Goal: Transaction & Acquisition: Purchase product/service

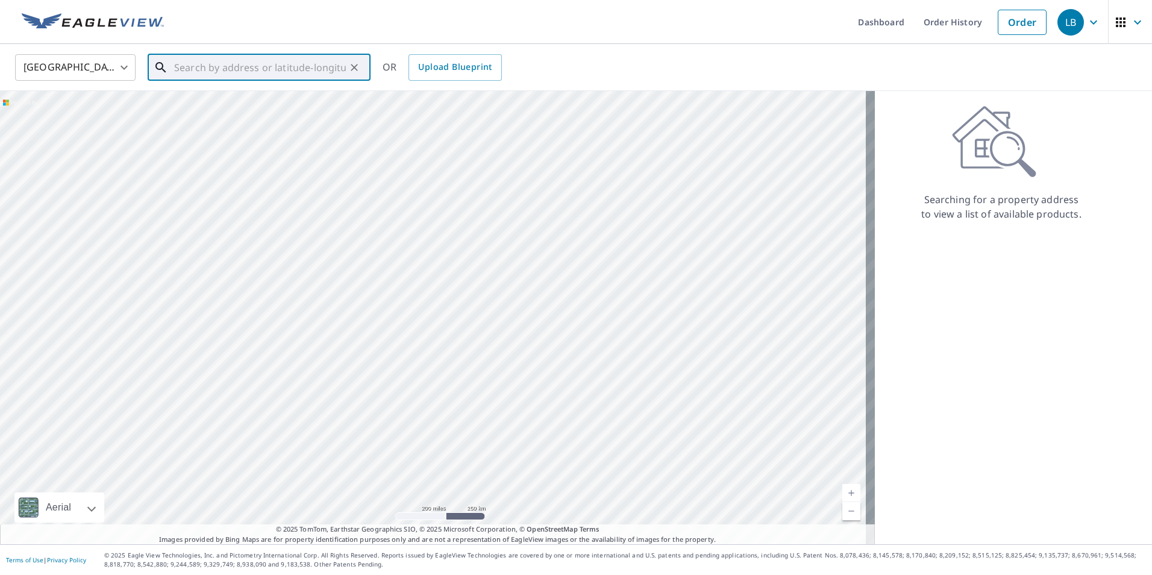
click at [281, 67] on input "text" at bounding box center [260, 68] width 172 height 34
type input "[STREET_ADDRESS][PERSON_NAME]"
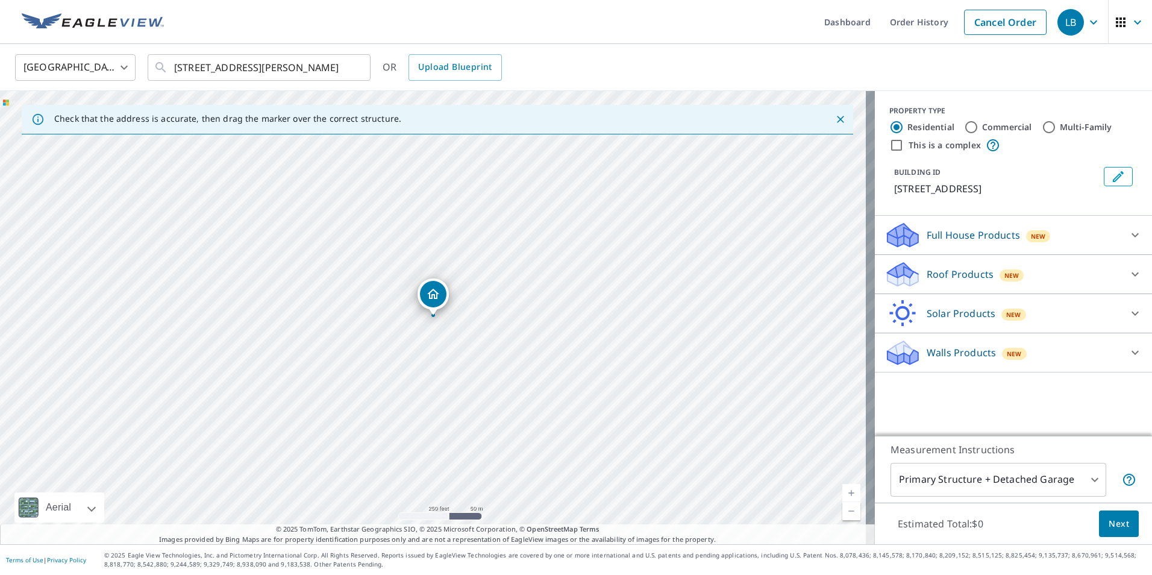
click at [980, 230] on p "Full House Products" at bounding box center [972, 235] width 93 height 14
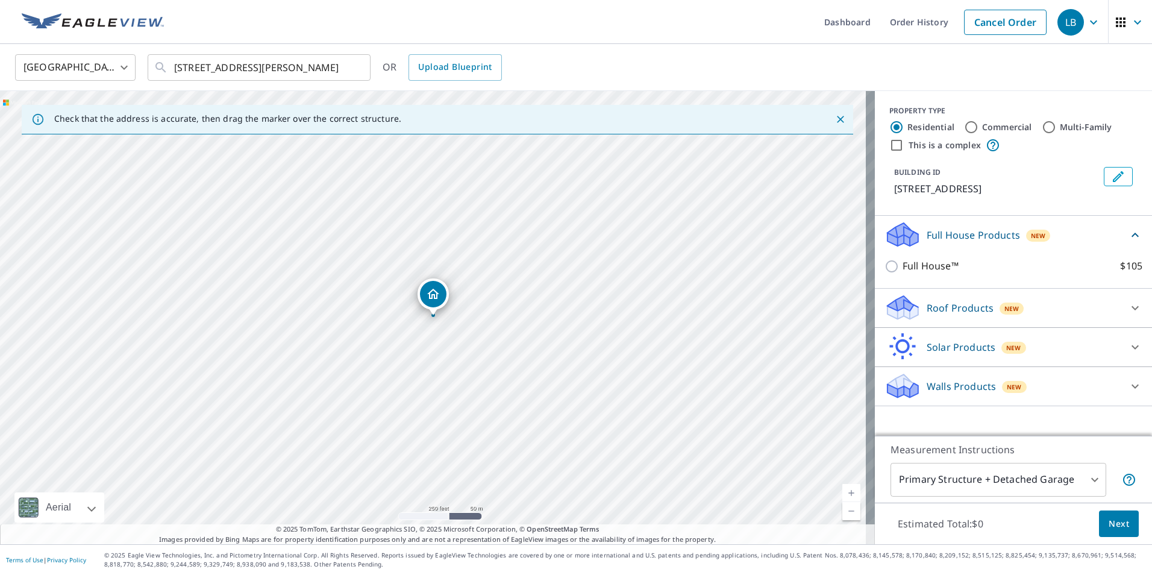
click at [957, 311] on p "Roof Products" at bounding box center [959, 308] width 67 height 14
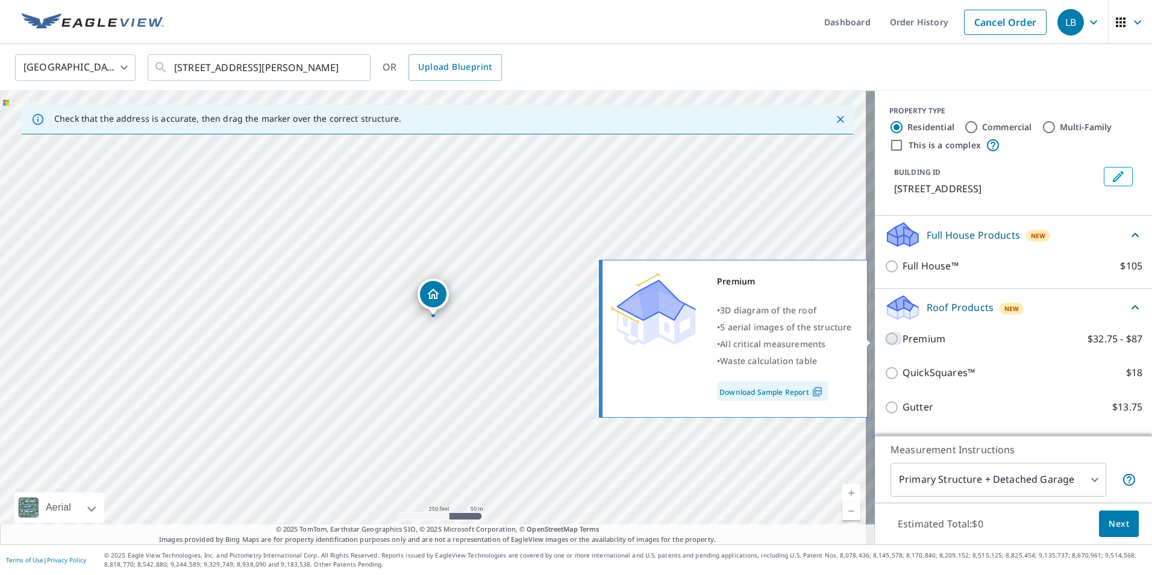
click at [885, 338] on input "Premium $32.75 - $87" at bounding box center [893, 338] width 18 height 14
checkbox input "true"
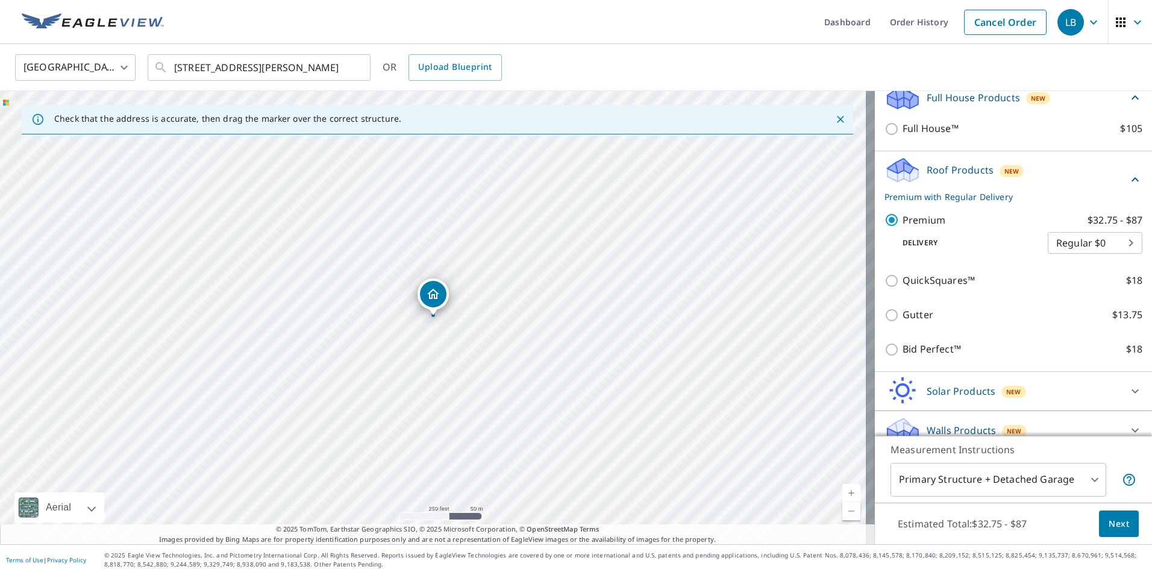
scroll to position [152, 0]
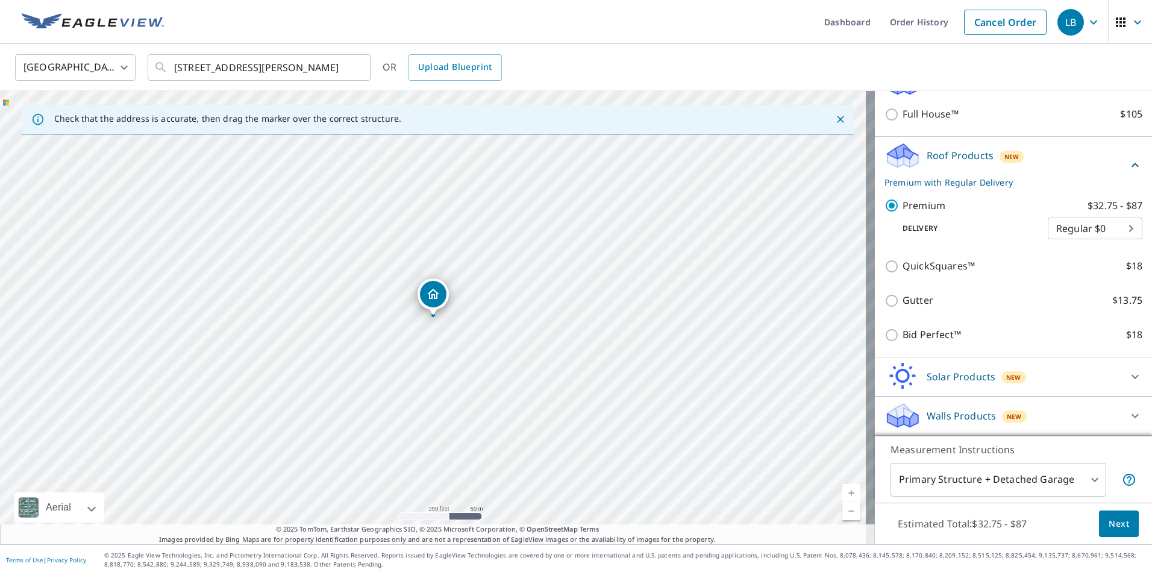
click at [1108, 523] on span "Next" at bounding box center [1118, 523] width 20 height 15
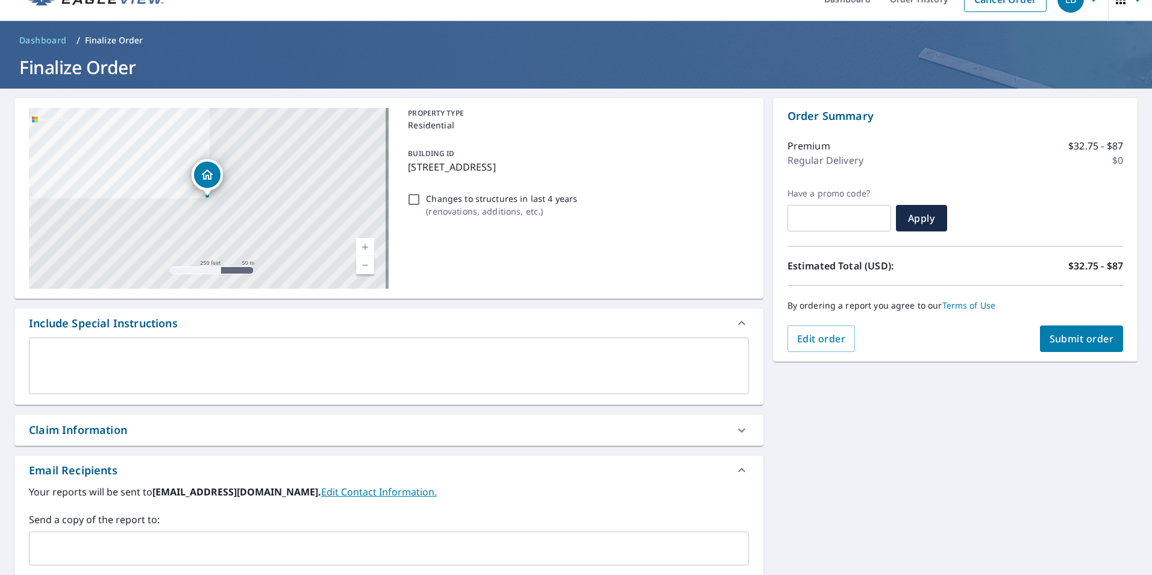
scroll to position [60, 0]
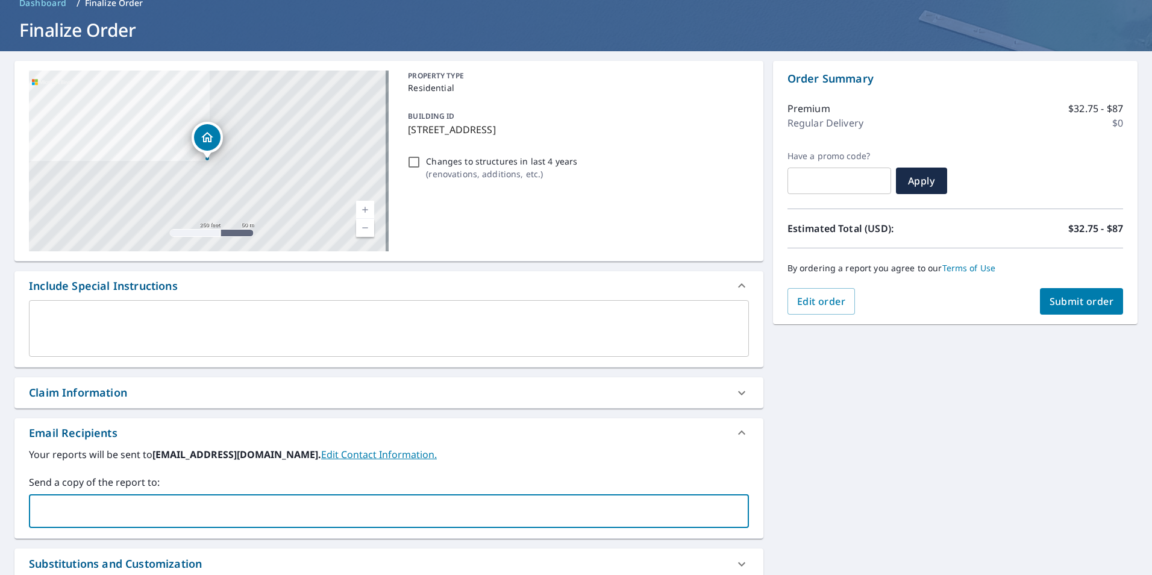
click at [166, 510] on input "text" at bounding box center [379, 510] width 691 height 23
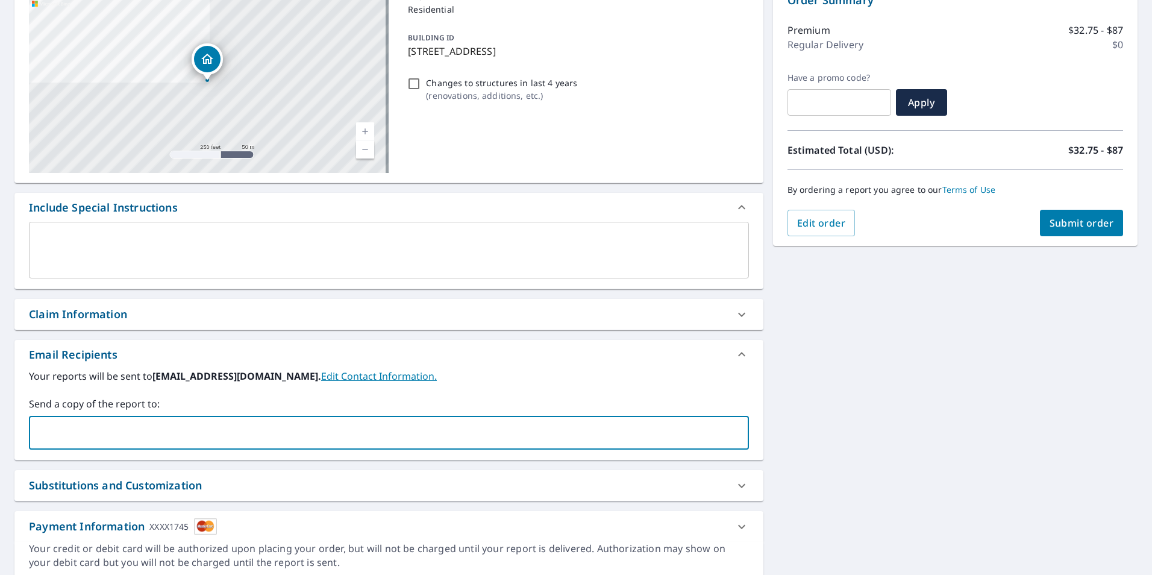
scroll to position [0, 0]
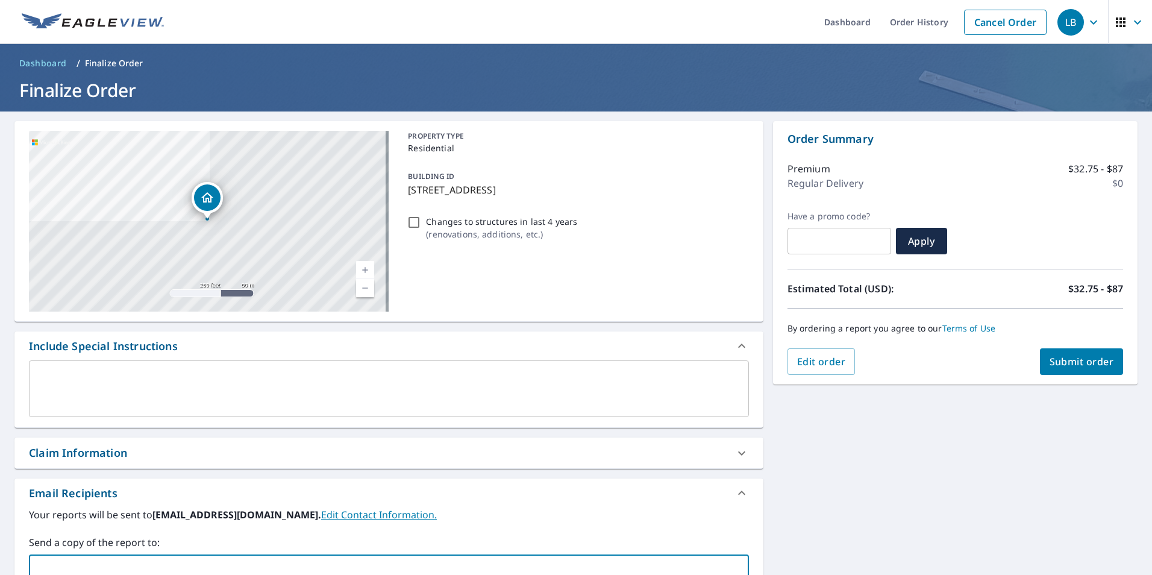
click at [1082, 357] on span "Submit order" at bounding box center [1081, 361] width 64 height 13
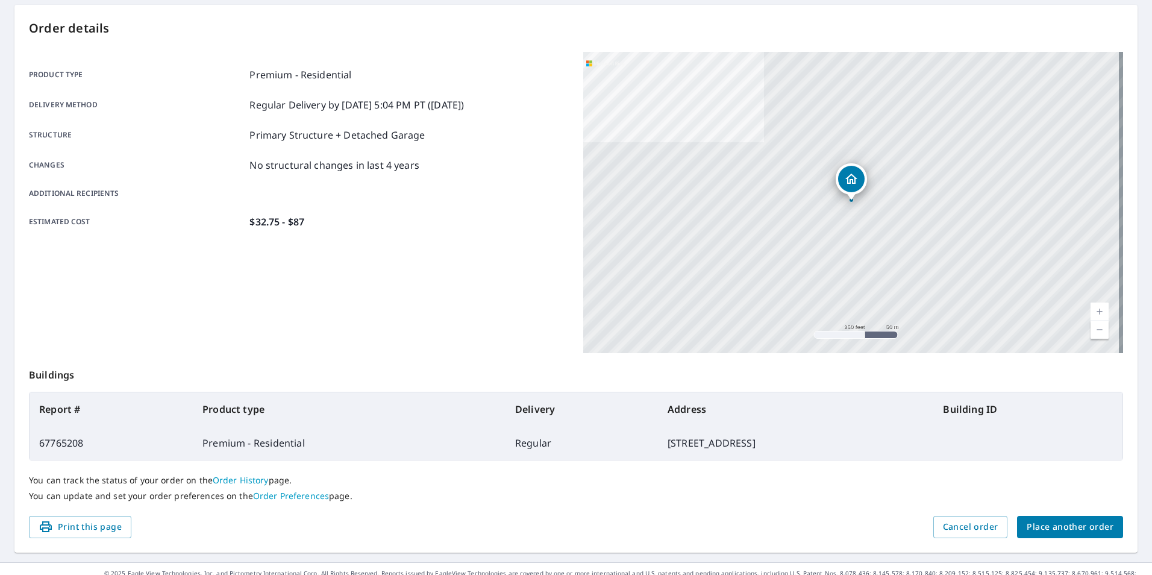
scroll to position [134, 0]
